Goal: Task Accomplishment & Management: Use online tool/utility

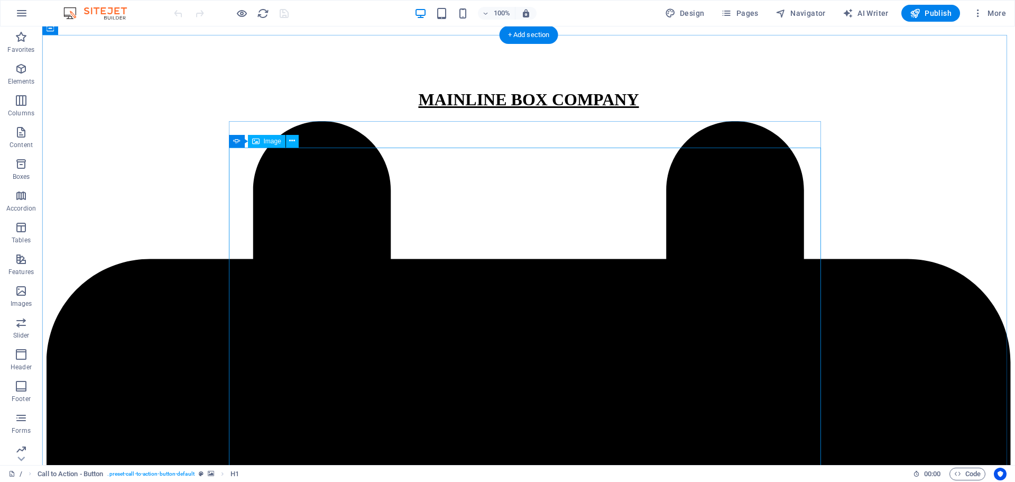
scroll to position [198, 0]
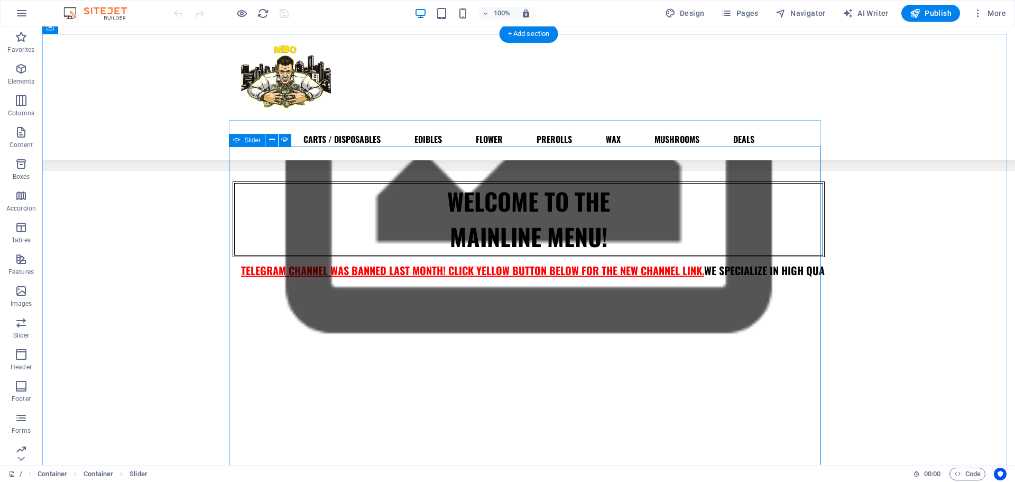
click at [242, 139] on div "Slider" at bounding box center [247, 140] width 36 height 13
select select "ms"
select select "s"
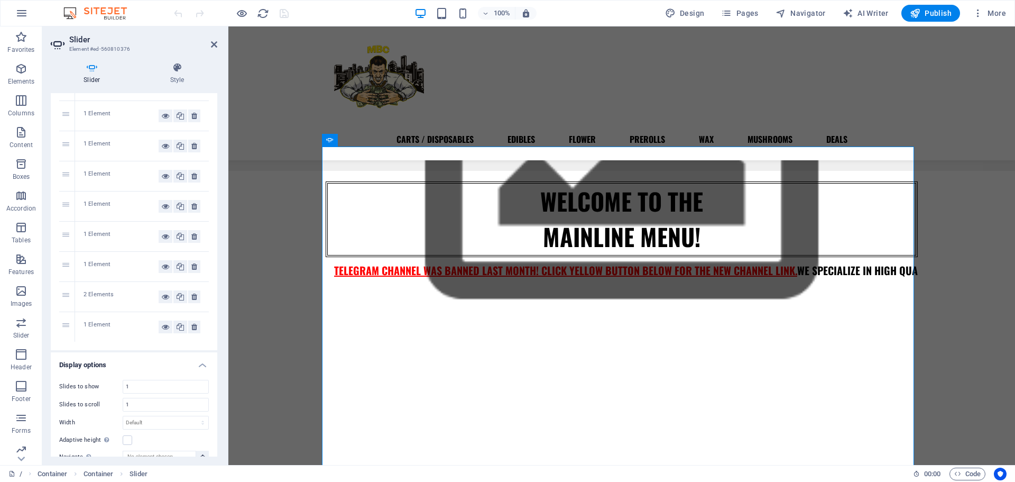
scroll to position [187, 0]
click at [163, 325] on icon at bounding box center [165, 325] width 7 height 13
click at [178, 325] on icon at bounding box center [180, 325] width 7 height 13
click at [162, 292] on icon at bounding box center [165, 295] width 7 height 13
click at [162, 323] on icon at bounding box center [165, 325] width 7 height 13
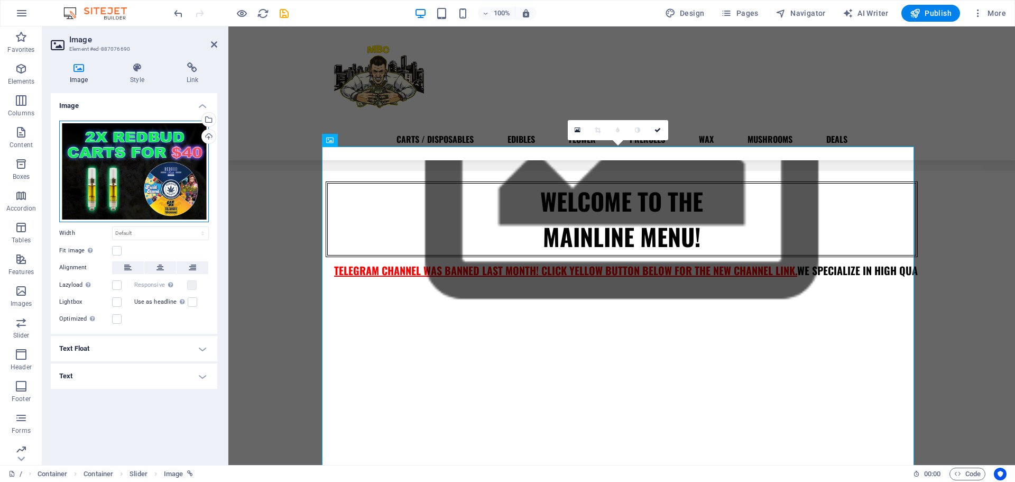
click at [161, 165] on div "Drag files here, click to choose files or select files from Files or our free s…" at bounding box center [134, 172] width 150 height 102
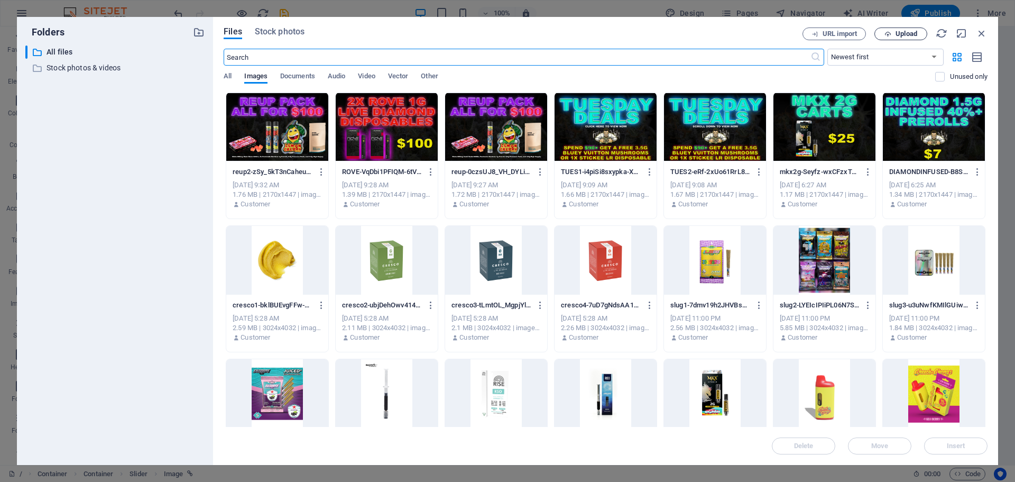
click at [899, 32] on span "Upload" at bounding box center [907, 34] width 22 height 6
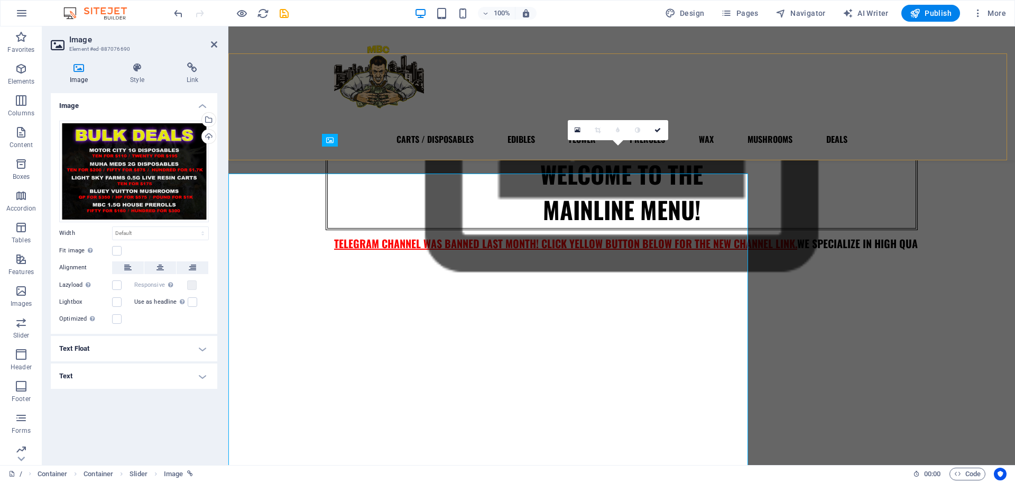
scroll to position [198, 0]
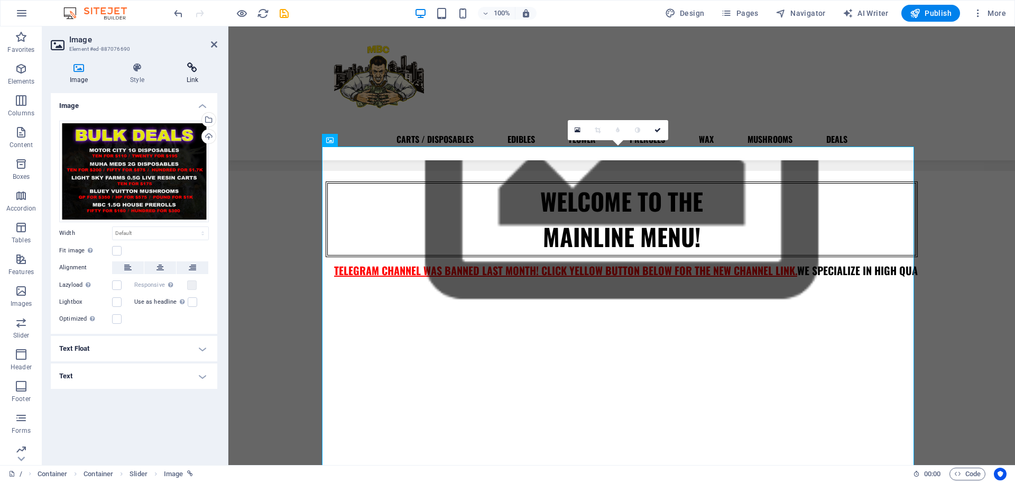
click at [195, 78] on h4 "Link" at bounding box center [193, 73] width 50 height 22
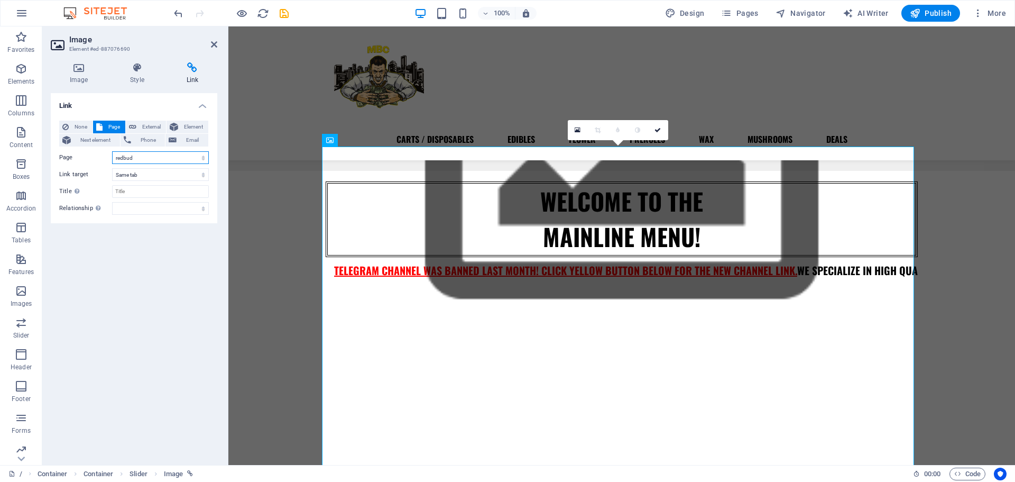
click at [137, 157] on select "/ CARTS / DISPOSABLES EDIBLES FLOWER PREROLLS WAX MUSHROOMS DEALS MIDWEST MUHAH…" at bounding box center [160, 157] width 97 height 13
select select "0"
click at [112, 151] on select "/ CARTS / DISPOSABLES EDIBLES FLOWER PREROLLS WAX MUSHROOMS DEALS MIDWEST MUHAH…" at bounding box center [160, 157] width 97 height 13
click at [664, 126] on link at bounding box center [658, 130] width 20 height 20
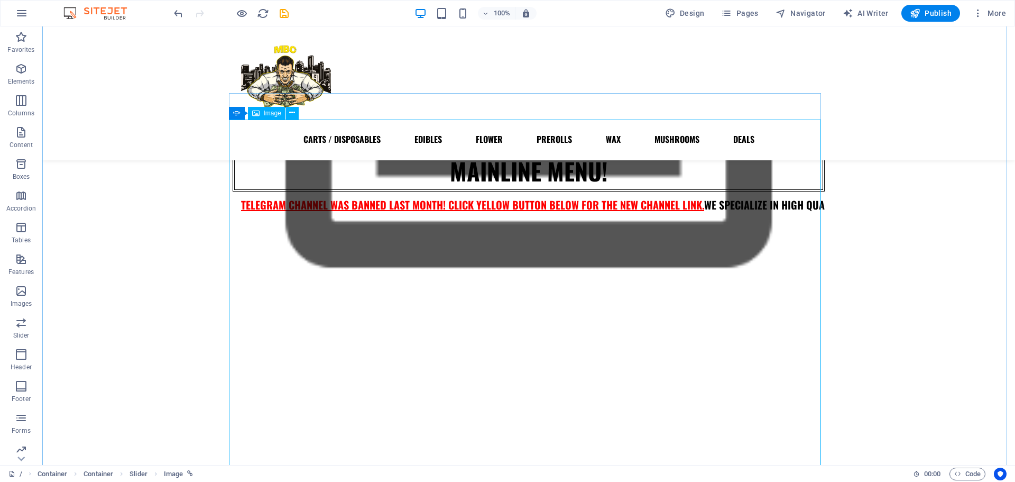
scroll to position [265, 0]
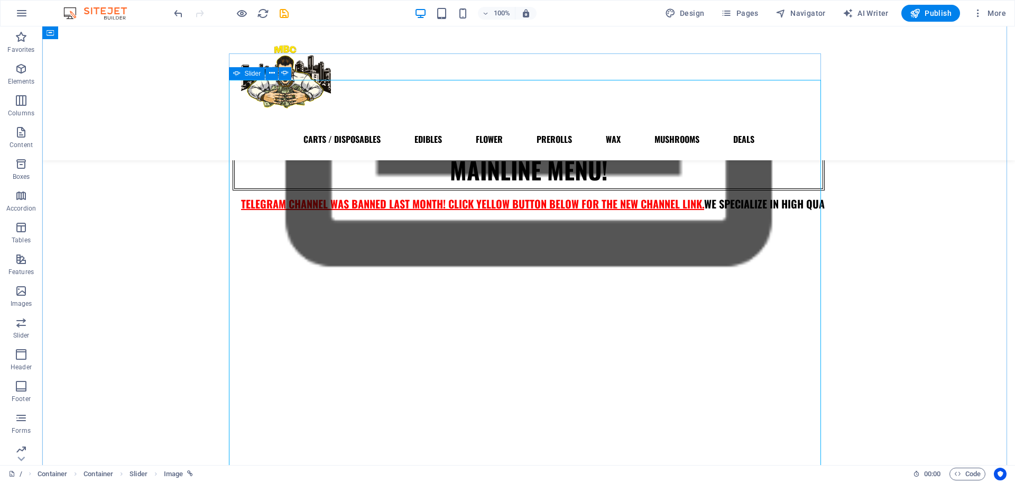
select select "40"
select select
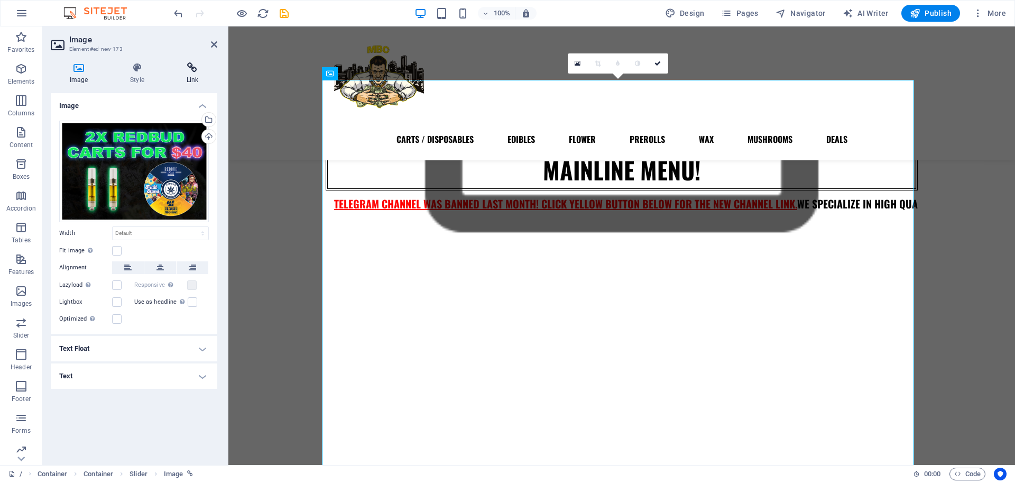
click at [193, 71] on icon at bounding box center [193, 67] width 50 height 11
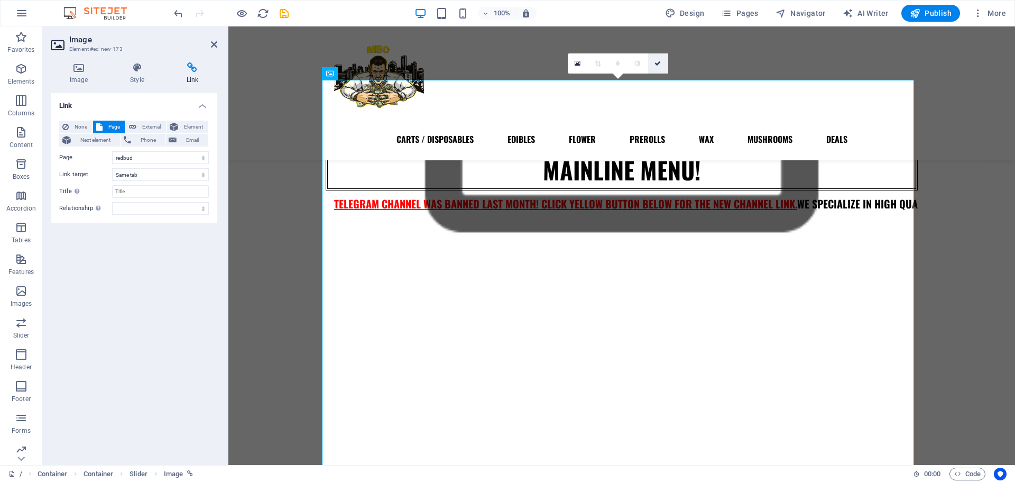
click at [660, 62] on icon at bounding box center [658, 63] width 6 height 6
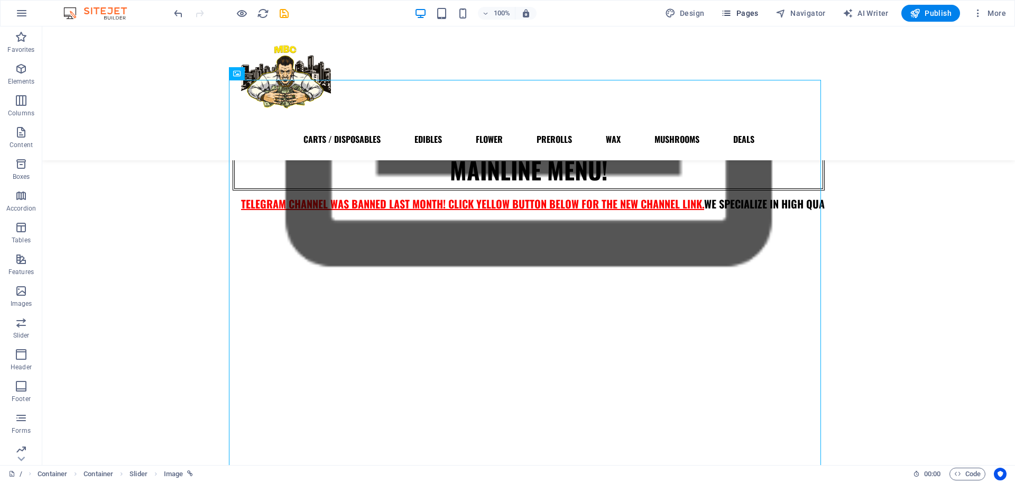
click at [738, 14] on span "Pages" at bounding box center [739, 13] width 37 height 11
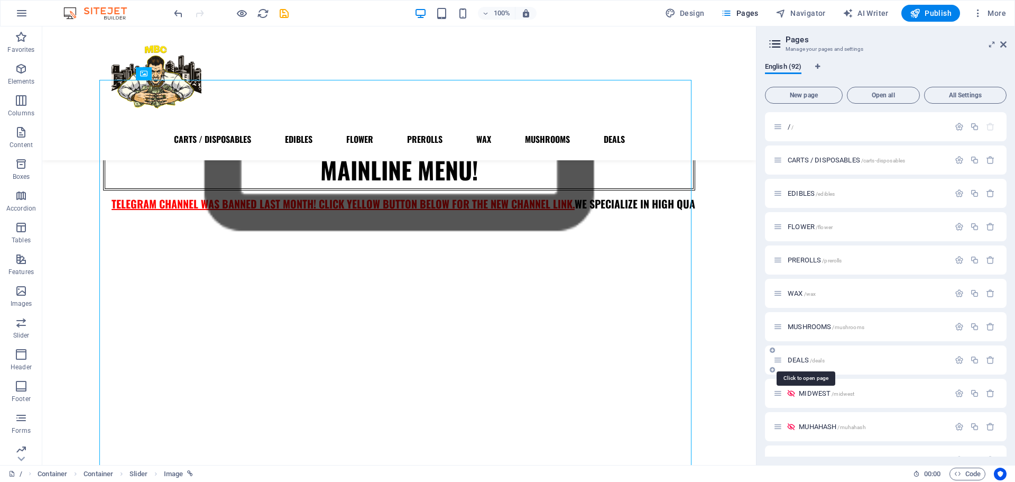
click at [798, 360] on span "DEALS /deals" at bounding box center [806, 360] width 37 height 8
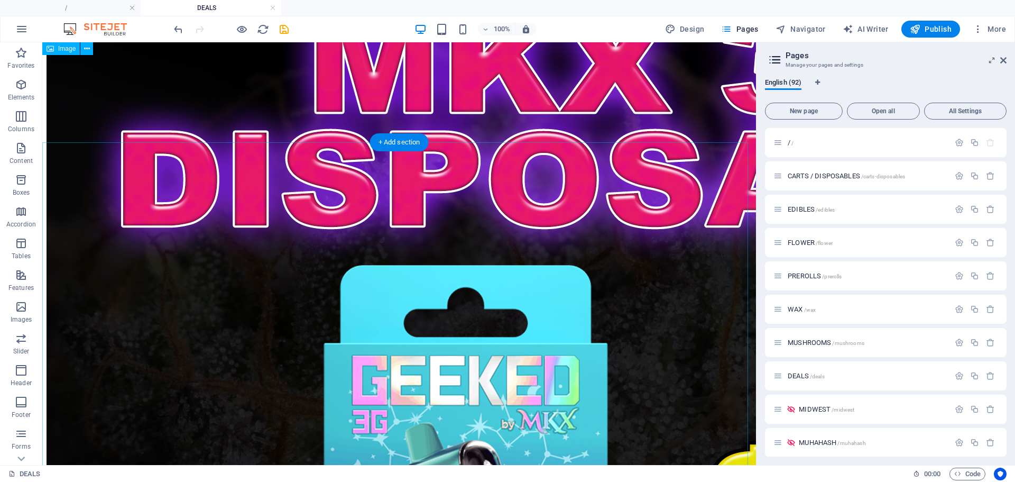
scroll to position [1942, 0]
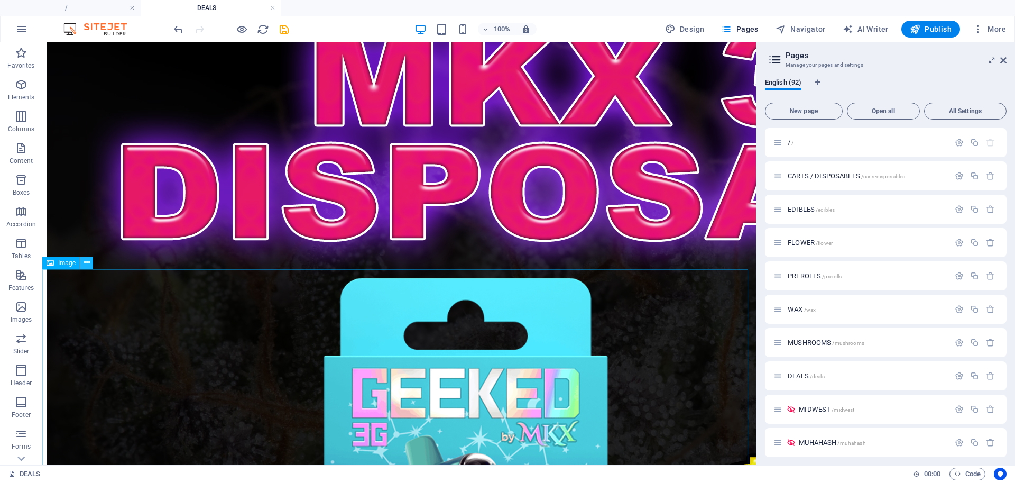
click at [88, 260] on icon at bounding box center [87, 262] width 6 height 11
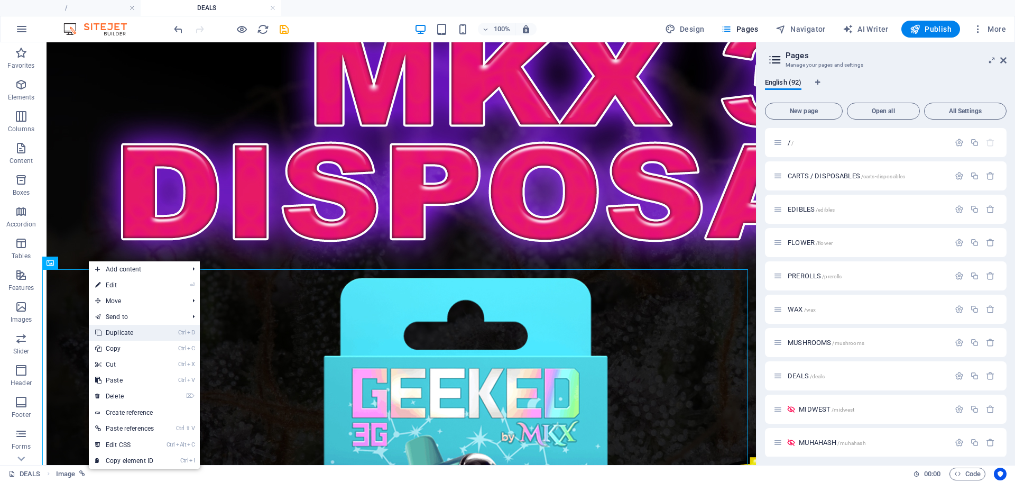
click at [136, 339] on link "Ctrl D Duplicate" at bounding box center [124, 333] width 71 height 16
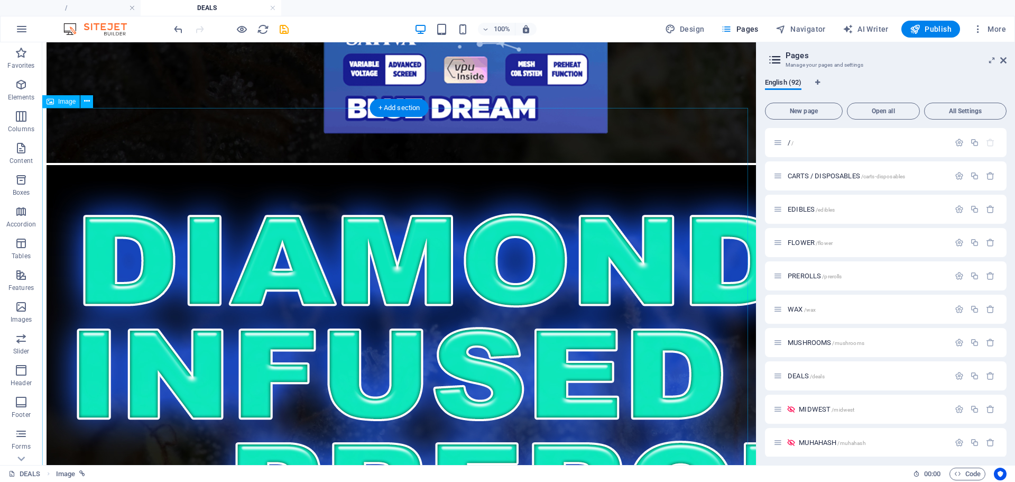
scroll to position [2663, 0]
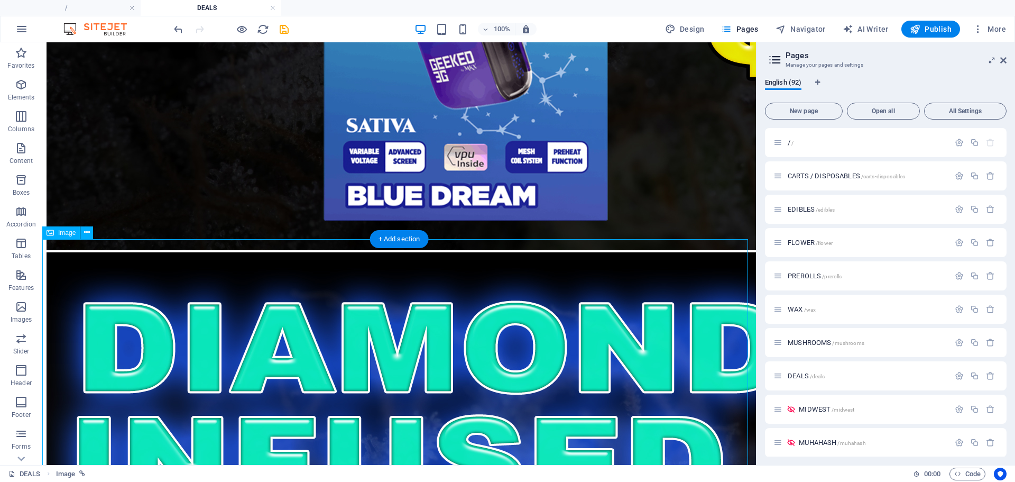
select select "26"
select select
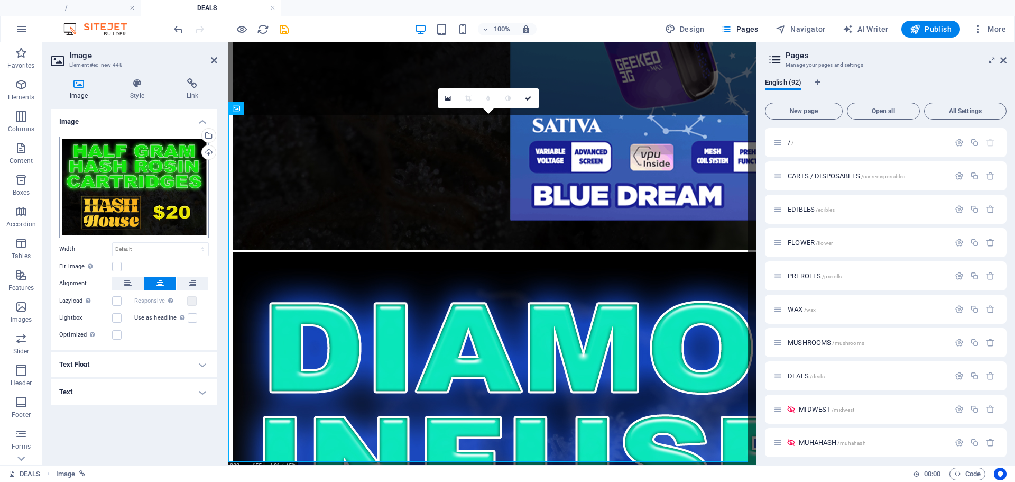
scroll to position [1973, 0]
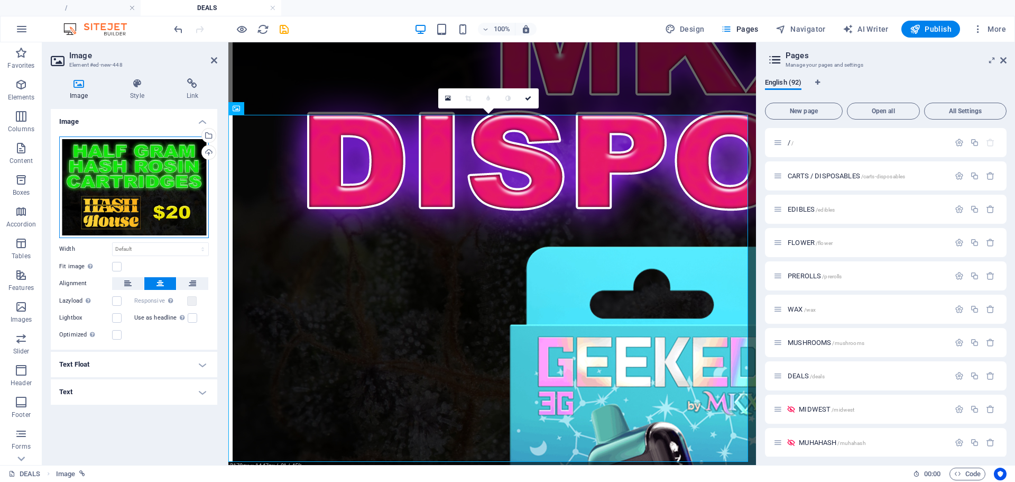
click at [149, 196] on div "Drag files here, click to choose files or select files from Files or our free s…" at bounding box center [134, 187] width 150 height 102
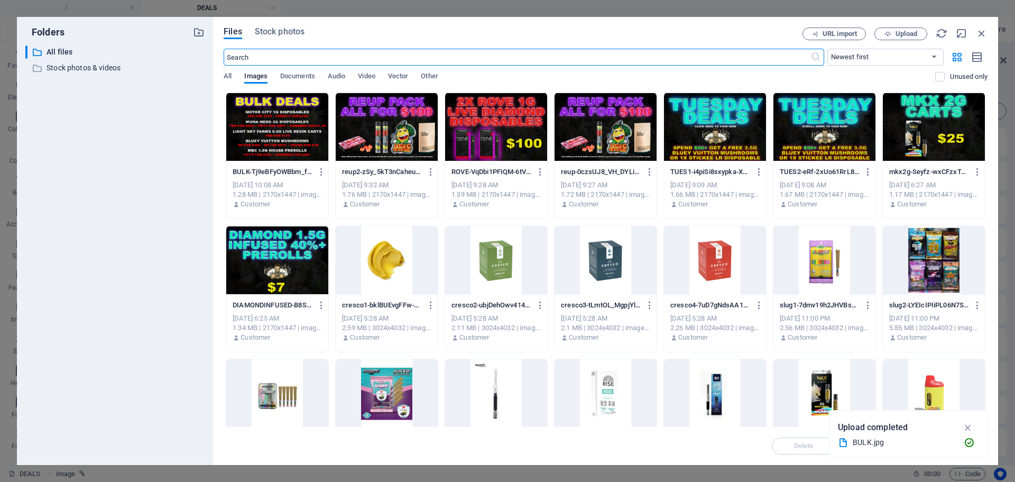
scroll to position [1241, 0]
click at [287, 127] on div at bounding box center [277, 127] width 102 height 69
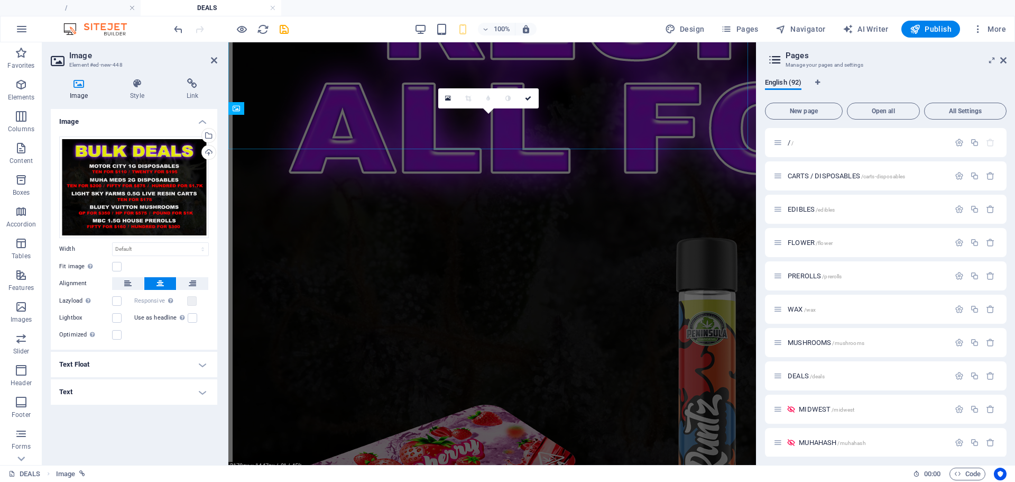
scroll to position [1973, 0]
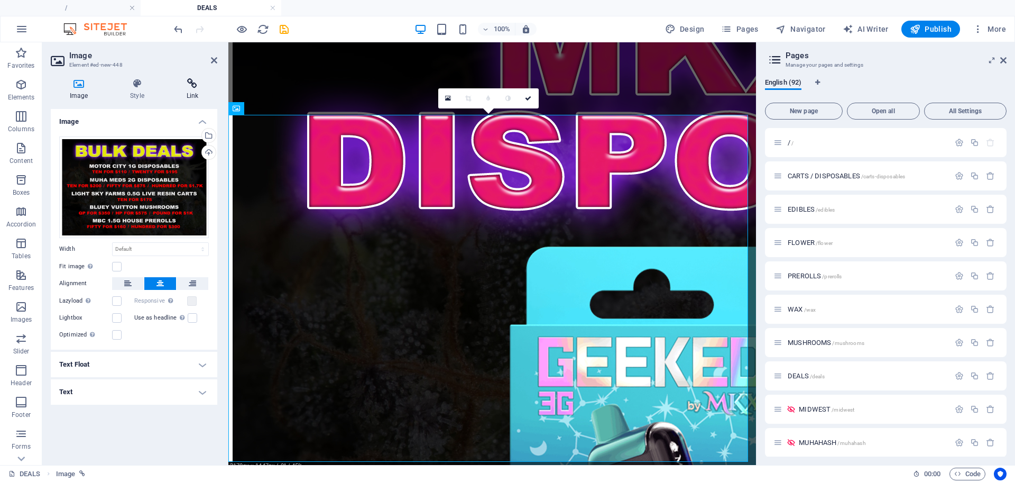
click at [202, 84] on icon at bounding box center [193, 83] width 50 height 11
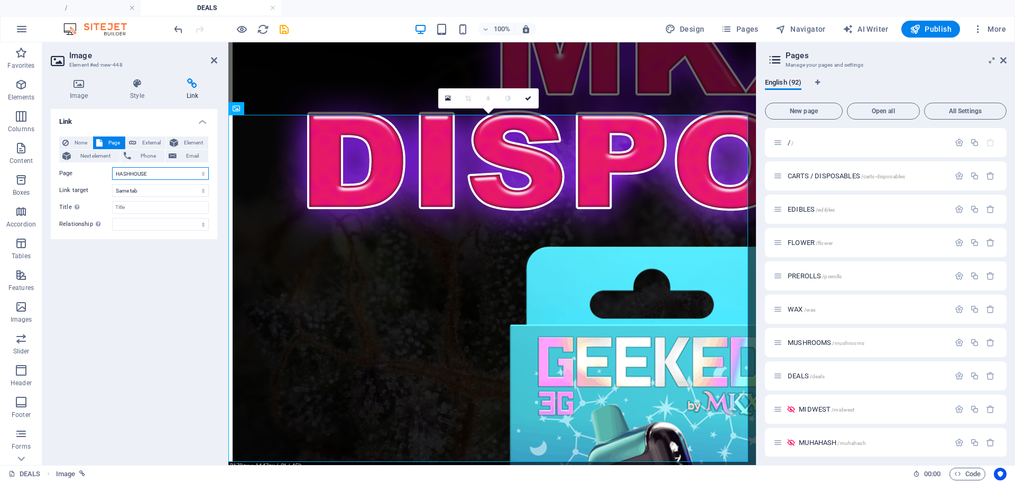
click at [152, 176] on select "/ CARTS / DISPOSABLES EDIBLES FLOWER PREROLLS WAX MUSHROOMS DEALS MIDWEST MUHAH…" at bounding box center [160, 173] width 97 height 13
select select "7"
click at [112, 167] on select "/ CARTS / DISPOSABLES EDIBLES FLOWER PREROLLS WAX MUSHROOMS DEALS MIDWEST MUHAH…" at bounding box center [160, 173] width 97 height 13
click at [529, 96] on icon at bounding box center [528, 98] width 6 height 6
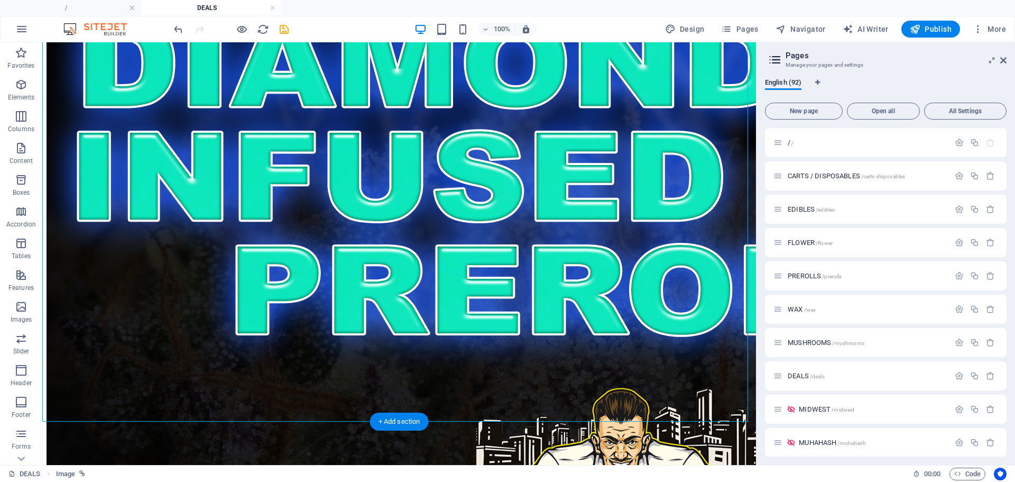
scroll to position [2732, 0]
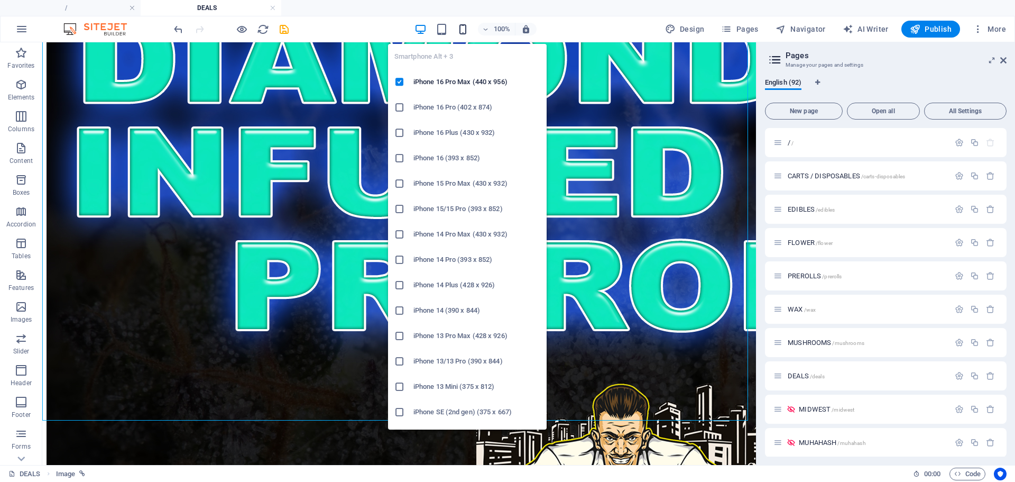
click at [462, 31] on icon "button" at bounding box center [463, 29] width 12 height 12
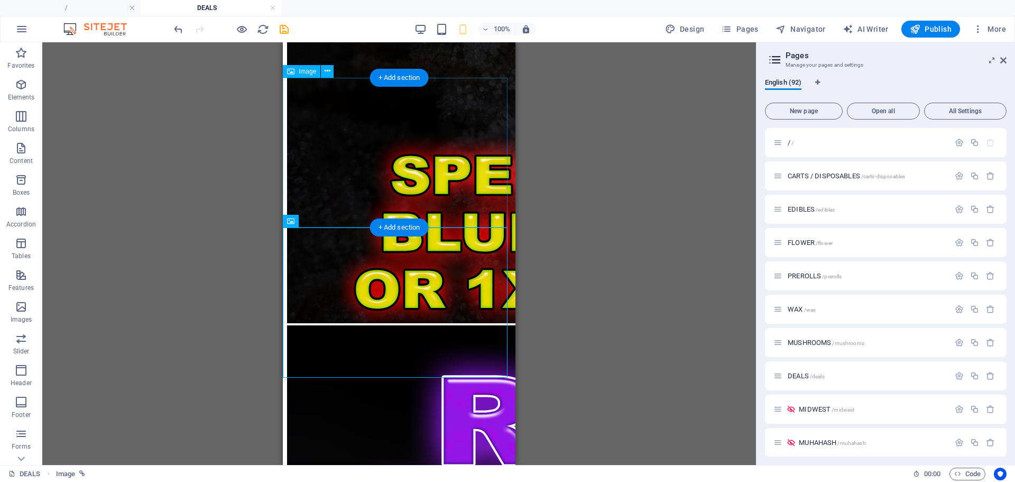
scroll to position [842, 0]
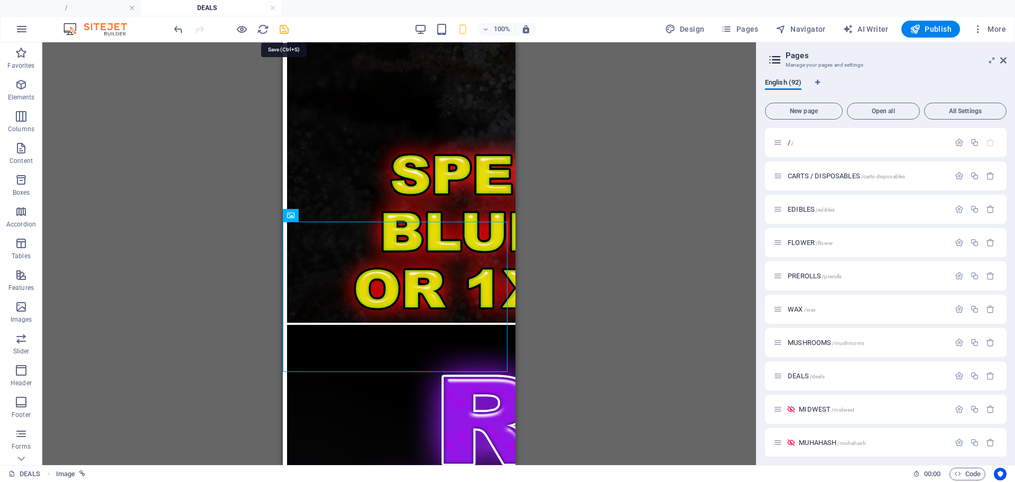
click at [287, 27] on icon "save" at bounding box center [284, 29] width 12 height 12
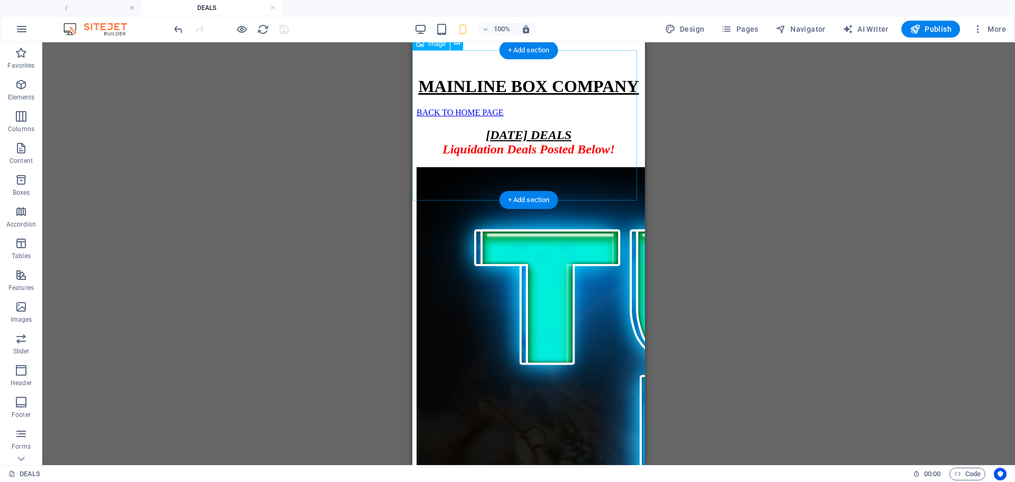
scroll to position [0, 0]
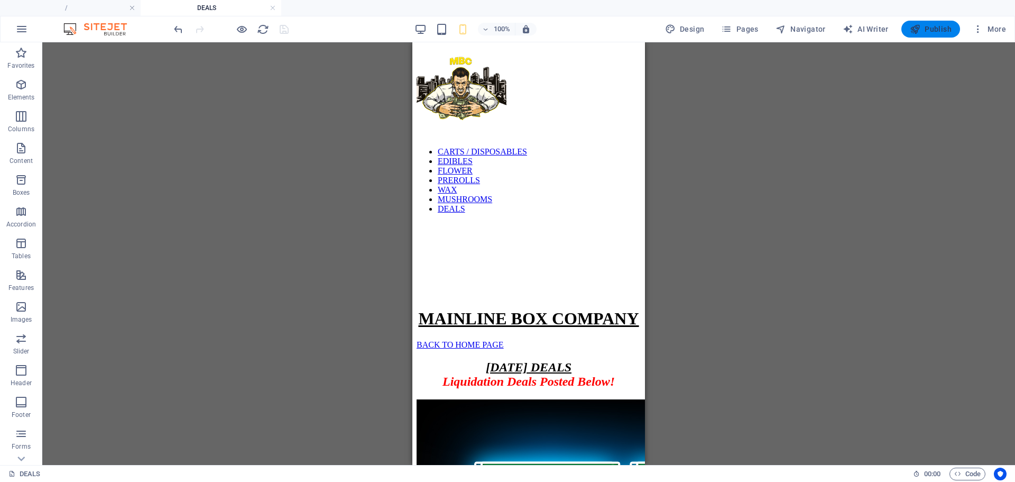
click at [934, 24] on span "Publish" at bounding box center [931, 29] width 42 height 11
